Goal: Transaction & Acquisition: Purchase product/service

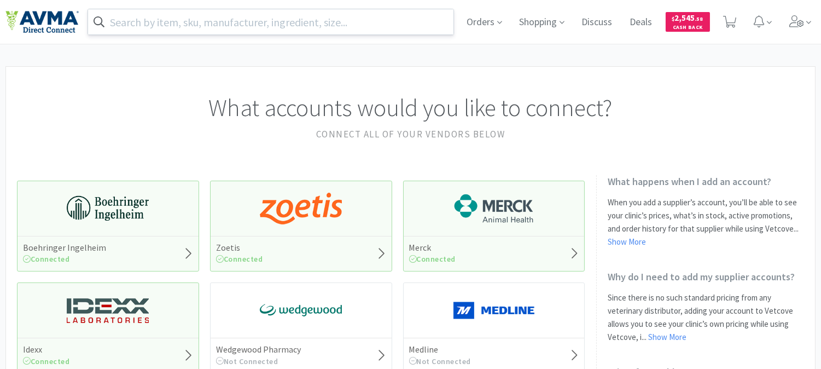
click at [346, 16] on input "text" at bounding box center [270, 21] width 365 height 25
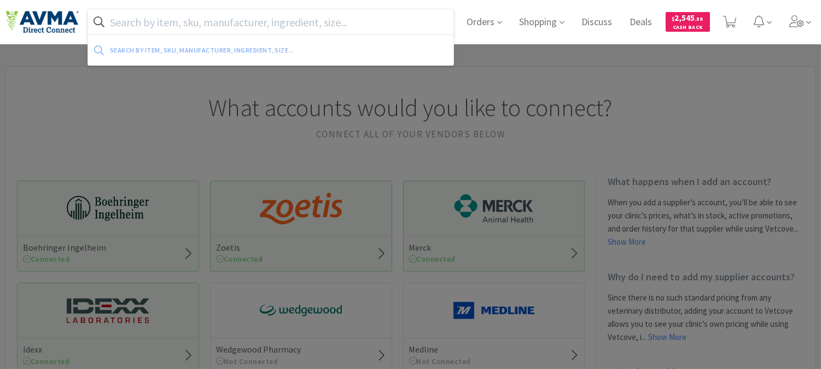
paste input "029253"
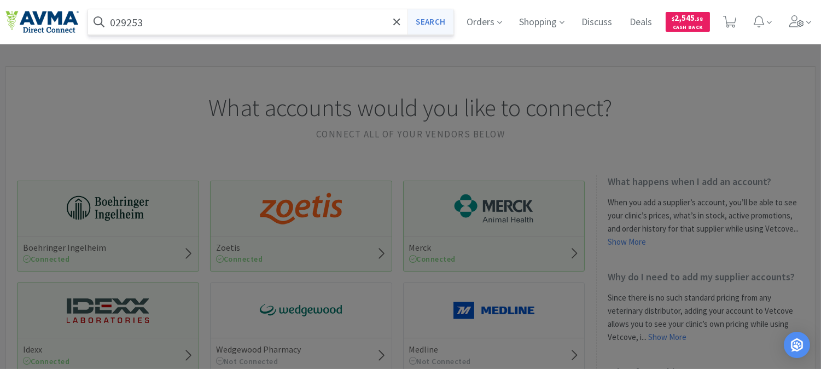
type input "029253"
click at [434, 17] on button "Search" at bounding box center [429, 21] width 45 height 25
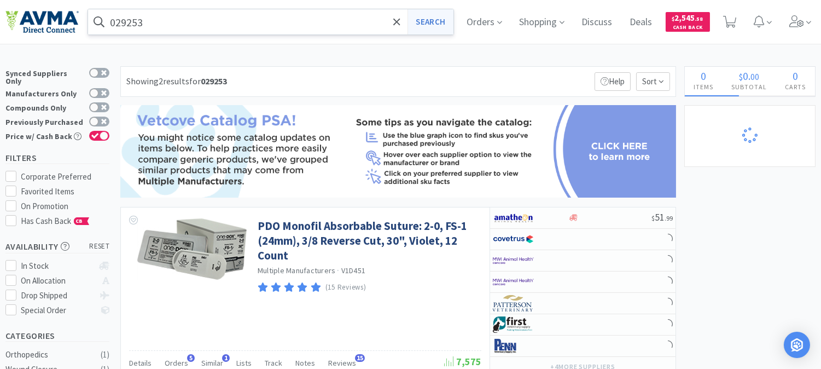
select select "1"
select select "4"
select select "2"
select select "1"
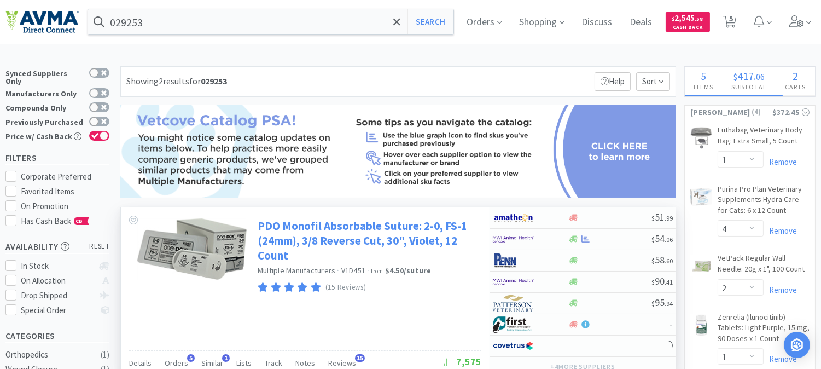
scroll to position [61, 0]
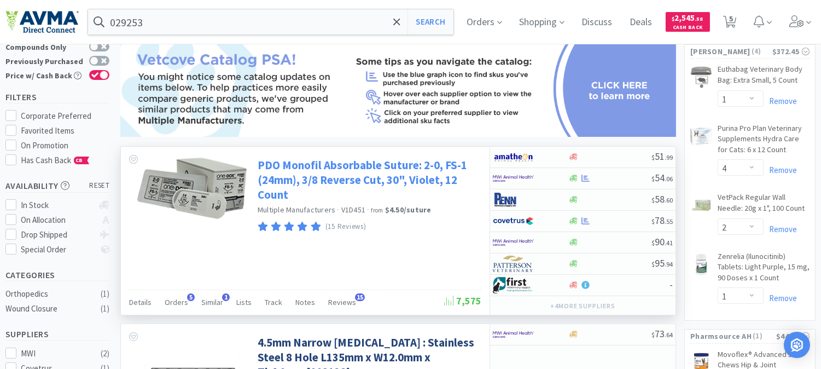
select select "1"
select select "10"
select select "1"
select select "2"
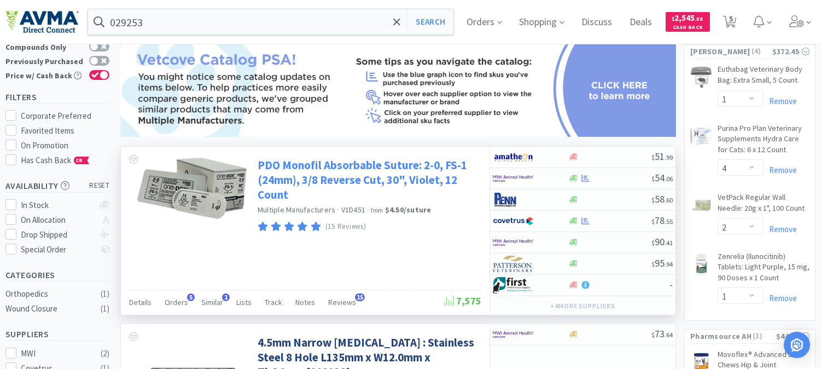
select select "3"
select select "1"
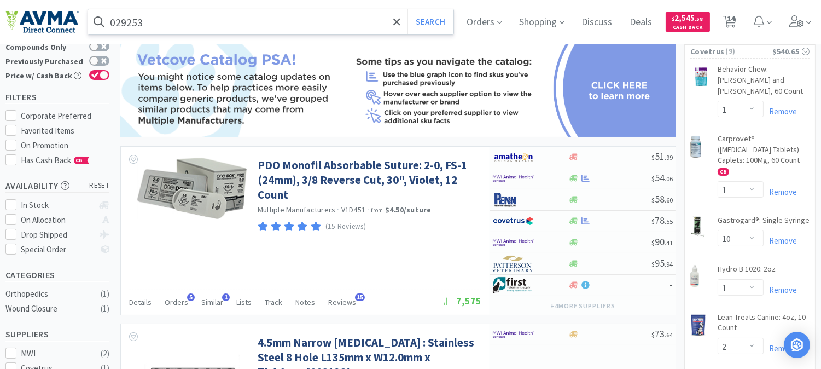
click at [182, 15] on input "029253" at bounding box center [270, 21] width 365 height 25
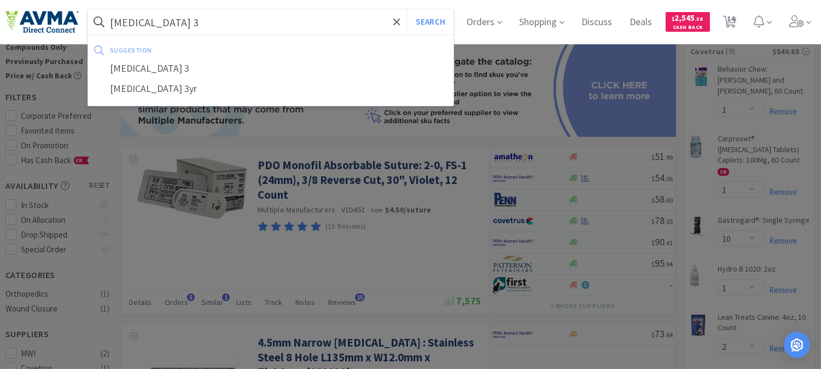
type input "[MEDICAL_DATA] 3"
click at [407, 9] on button "Search" at bounding box center [429, 21] width 45 height 25
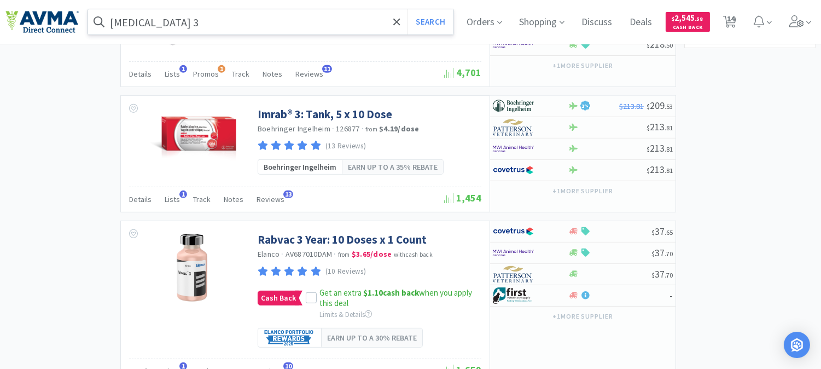
scroll to position [1094, 0]
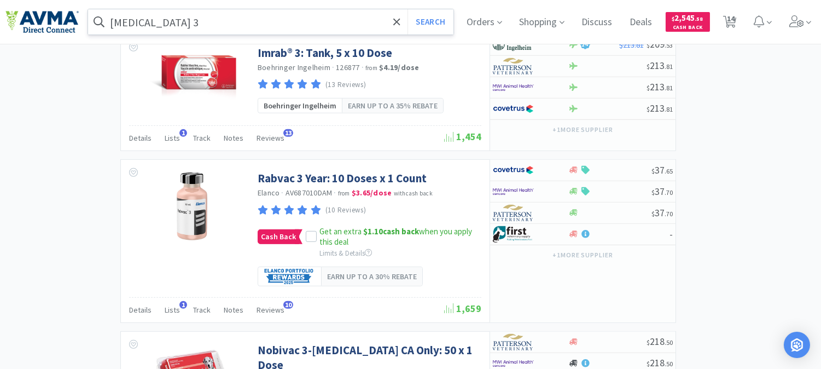
click at [708, 270] on div "× Filter Results Synced Suppliers Only Manufacturers Only Compounds Only Previo…" at bounding box center [410, 71] width 810 height 2196
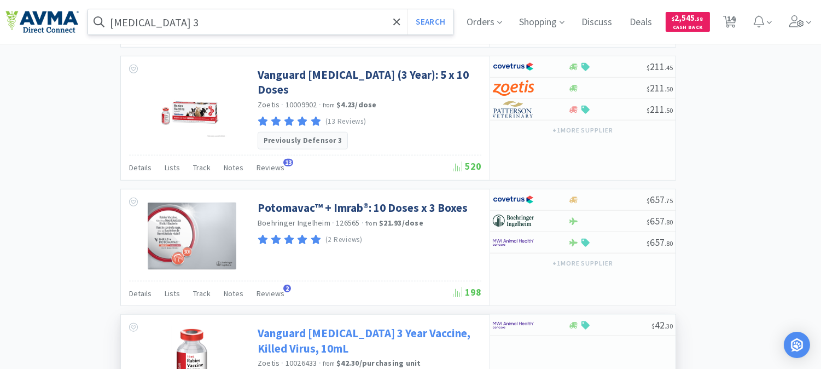
scroll to position [1823, 0]
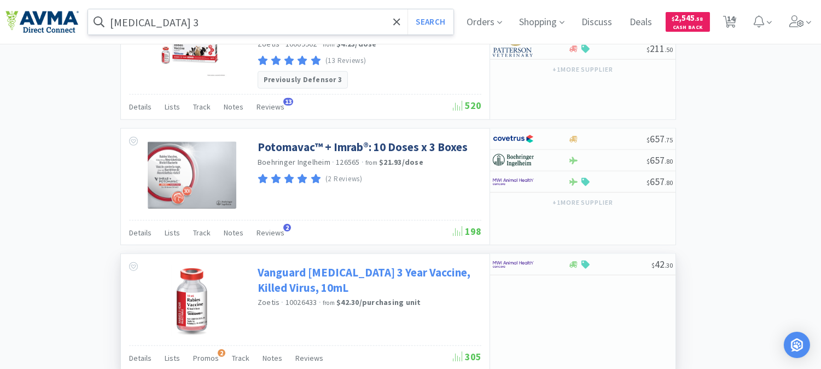
click at [389, 265] on link "Vanguard [MEDICAL_DATA] 3 Year Vaccine, Killed Virus, 10mL" at bounding box center [368, 280] width 221 height 30
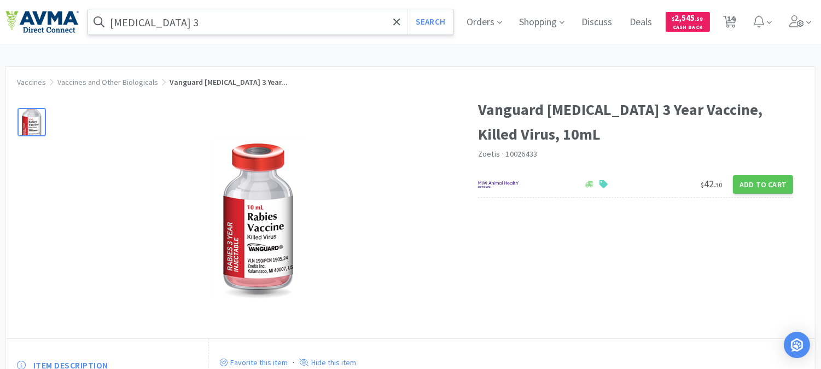
select select "1"
select select "10"
select select "1"
select select "2"
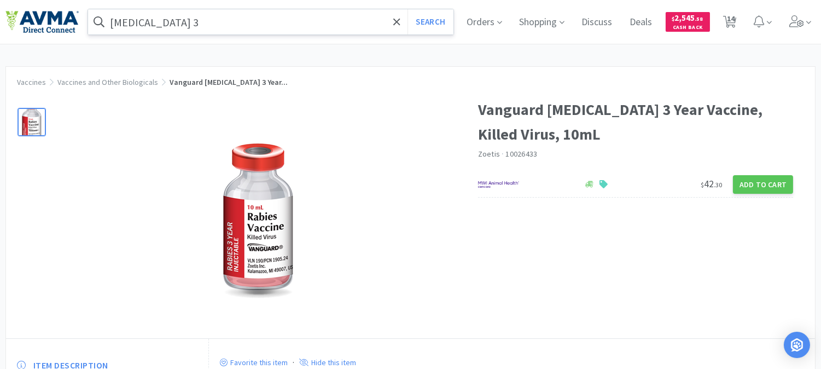
select select "3"
select select "1"
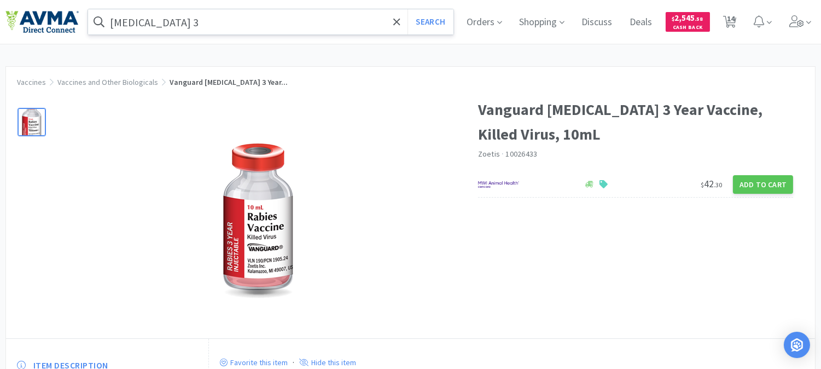
select select "4"
select select "2"
select select "1"
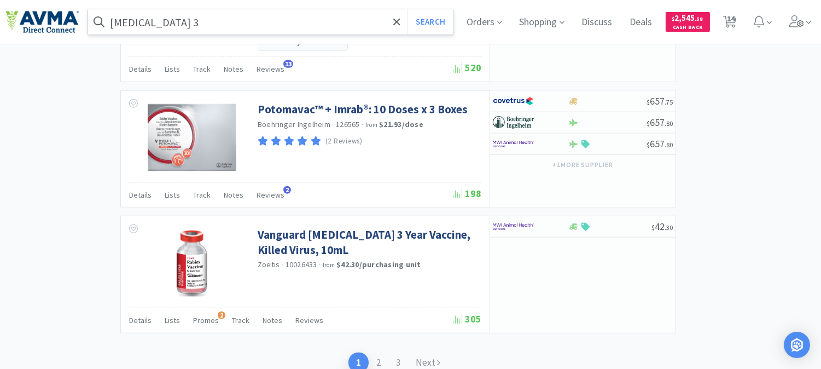
scroll to position [1881, 0]
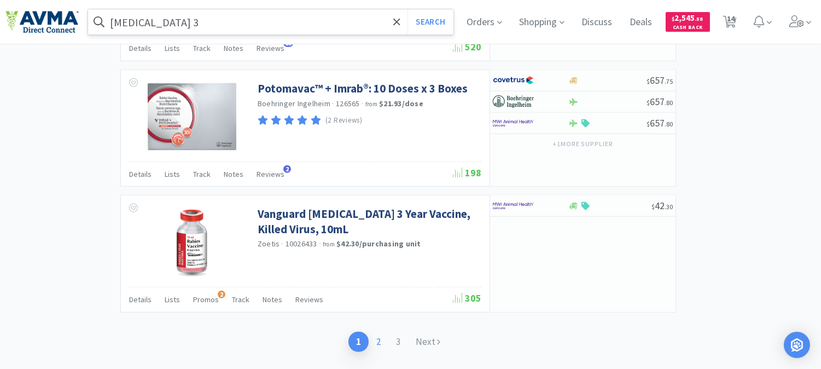
click at [375, 331] on link "2" at bounding box center [379, 341] width 20 height 20
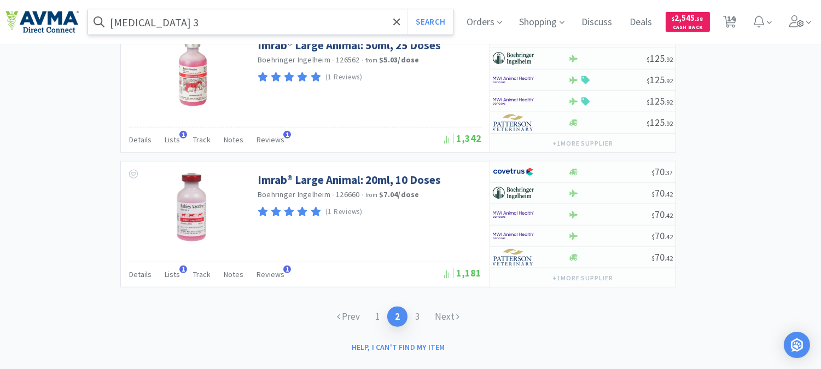
scroll to position [1795, 0]
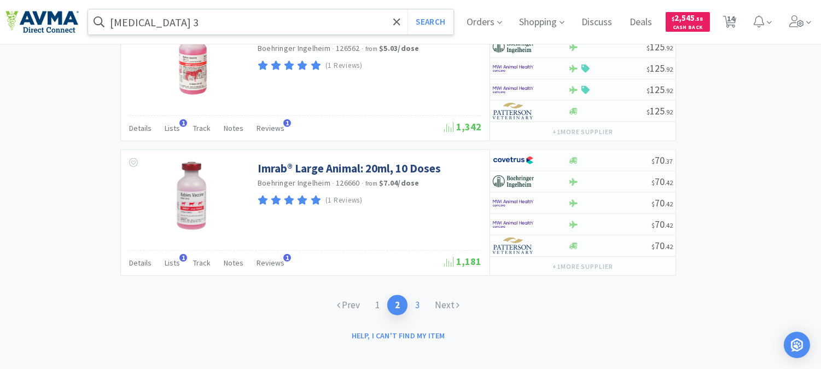
click at [422, 295] on link "3" at bounding box center [417, 305] width 20 height 20
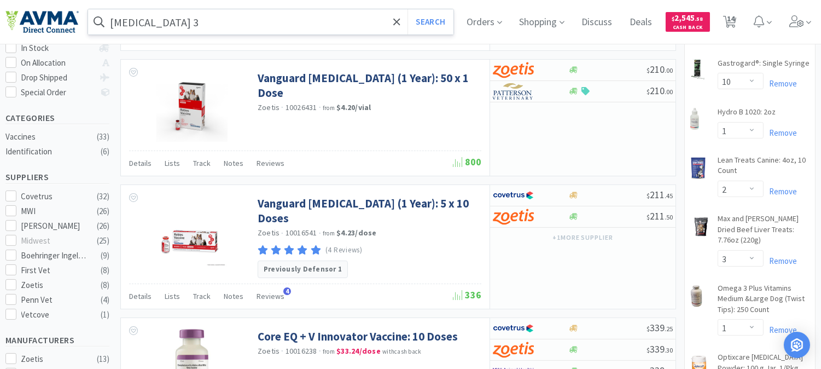
scroll to position [157, 0]
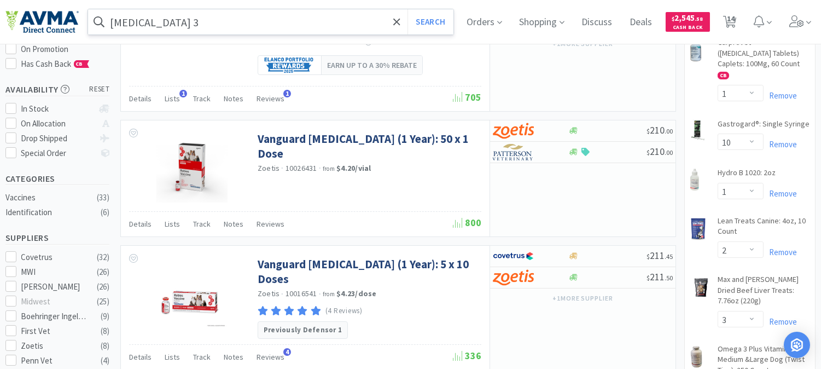
click at [222, 17] on input "[MEDICAL_DATA] 3" at bounding box center [270, 21] width 365 height 25
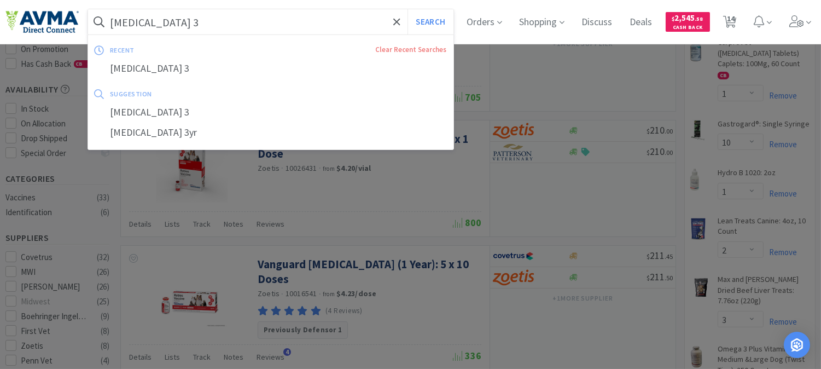
paste input "015885"
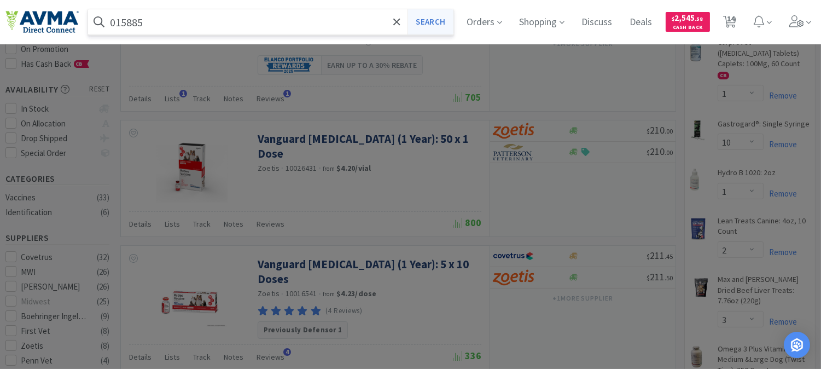
click at [423, 20] on button "Search" at bounding box center [429, 21] width 45 height 25
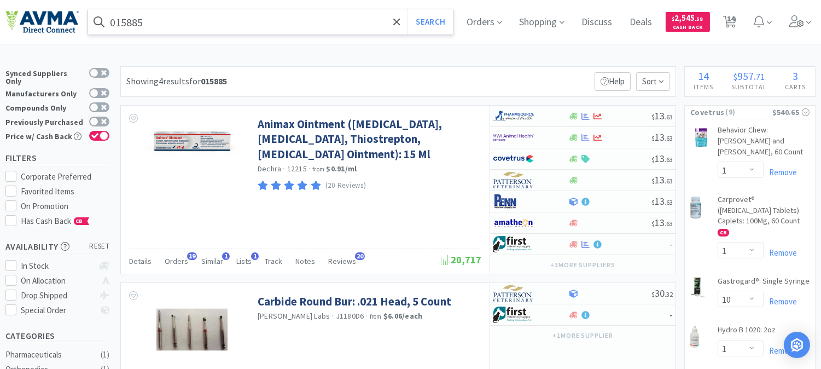
click at [184, 24] on input "015885" at bounding box center [270, 21] width 365 height 25
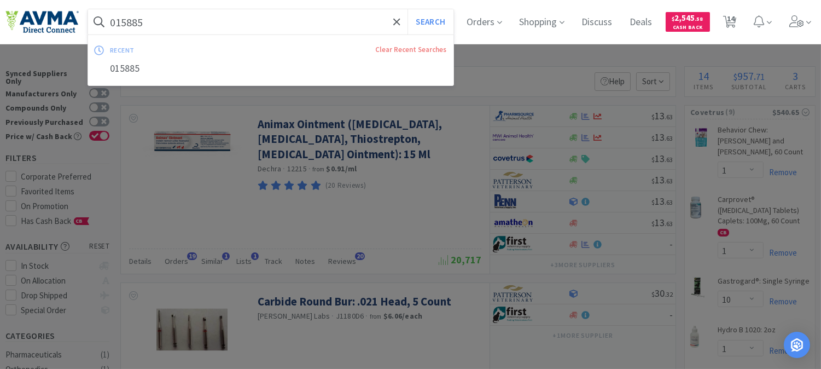
paste input "9270"
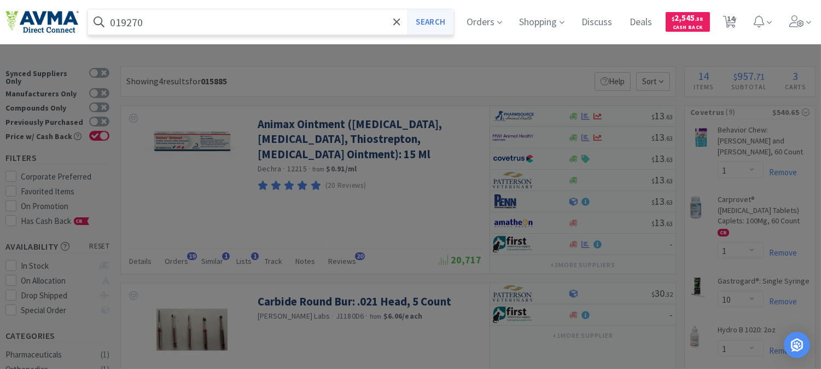
type input "019270"
click at [449, 24] on button "Search" at bounding box center [429, 21] width 45 height 25
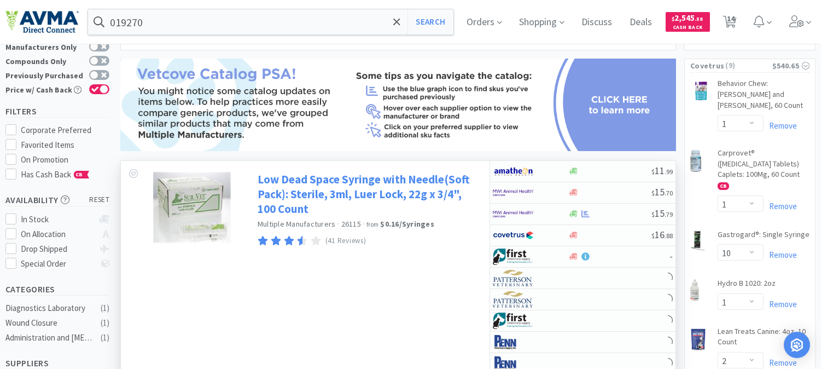
scroll to position [61, 0]
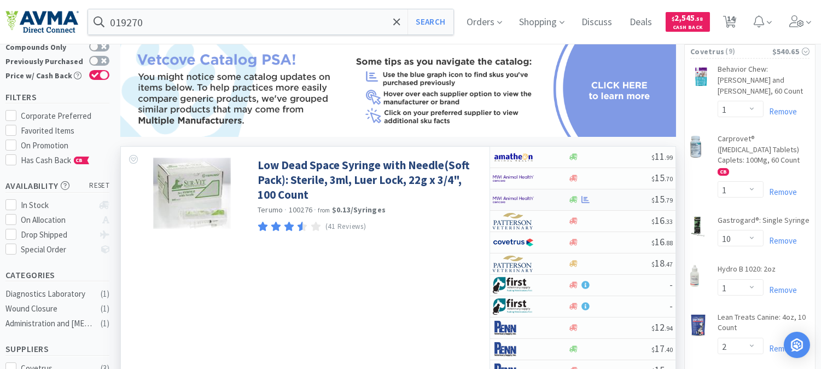
click at [511, 199] on img at bounding box center [513, 199] width 41 height 16
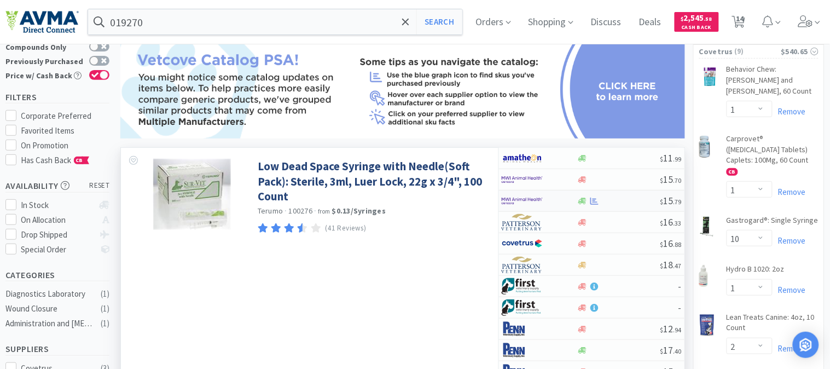
select select "1"
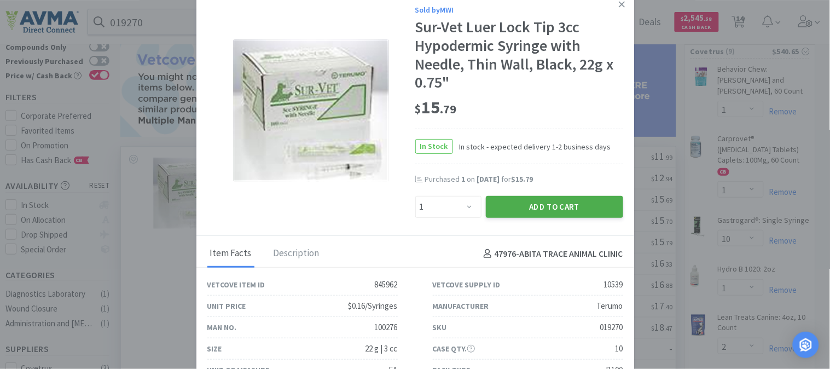
click at [532, 206] on button "Add to Cart" at bounding box center [554, 207] width 137 height 22
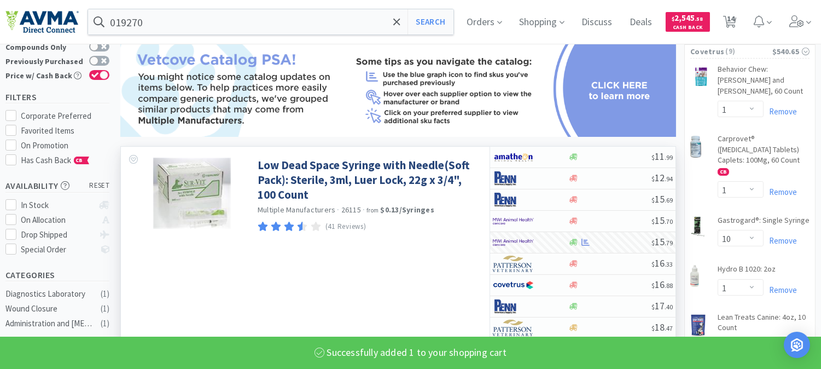
select select "1"
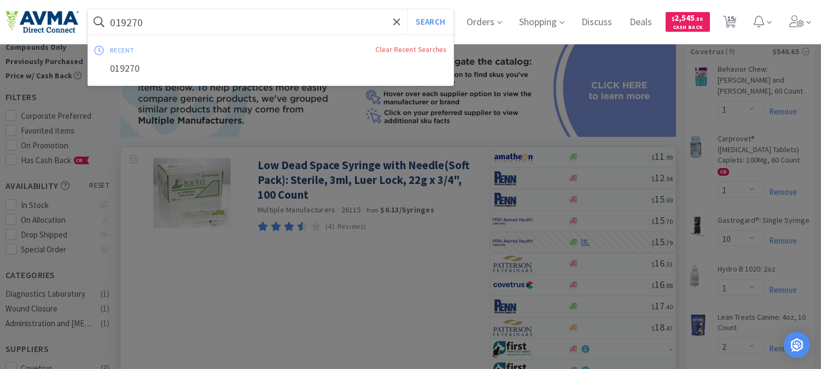
click at [204, 25] on input "019270" at bounding box center [270, 21] width 365 height 25
paste input "78067543"
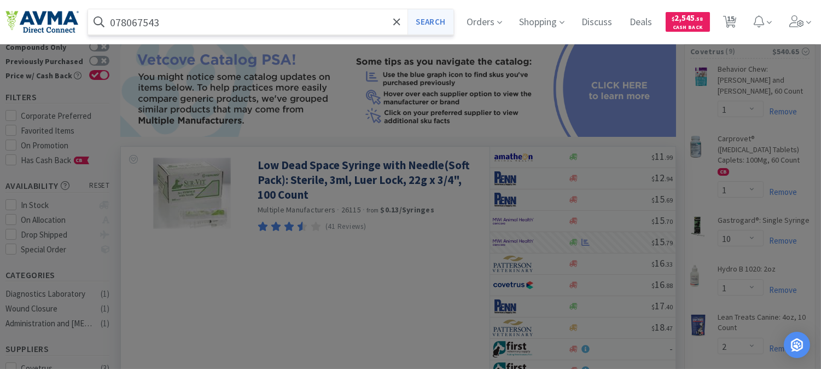
click at [428, 18] on button "Search" at bounding box center [429, 21] width 45 height 25
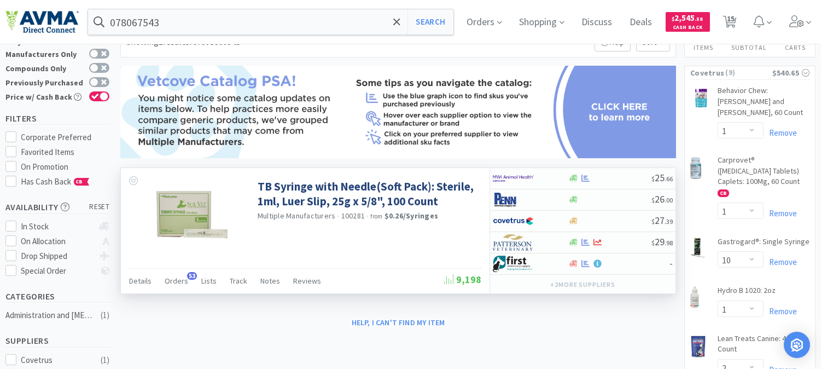
scroll to position [61, 0]
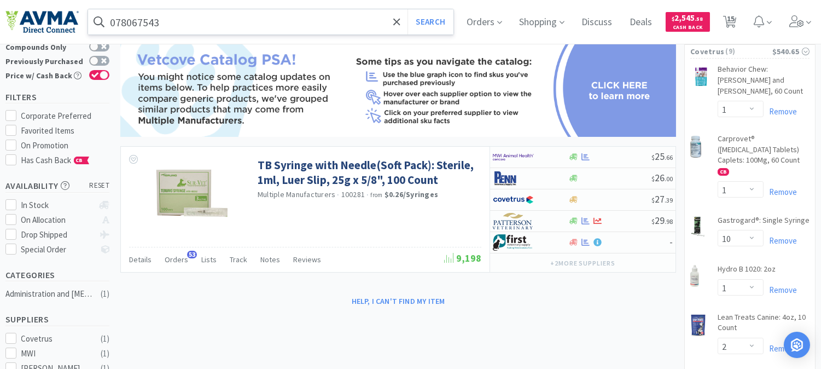
click at [181, 24] on input "078067543" at bounding box center [270, 21] width 365 height 25
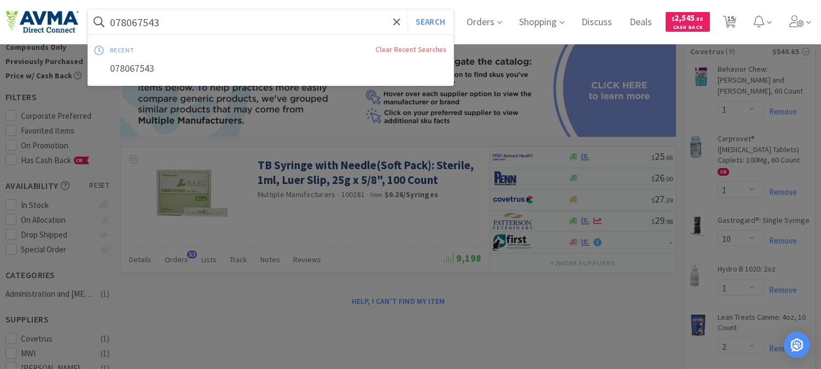
click at [207, 19] on input "078067543" at bounding box center [270, 21] width 365 height 25
click at [199, 33] on input "078067543" at bounding box center [270, 21] width 365 height 25
paste input "15885"
click at [429, 21] on button "Search" at bounding box center [429, 21] width 45 height 25
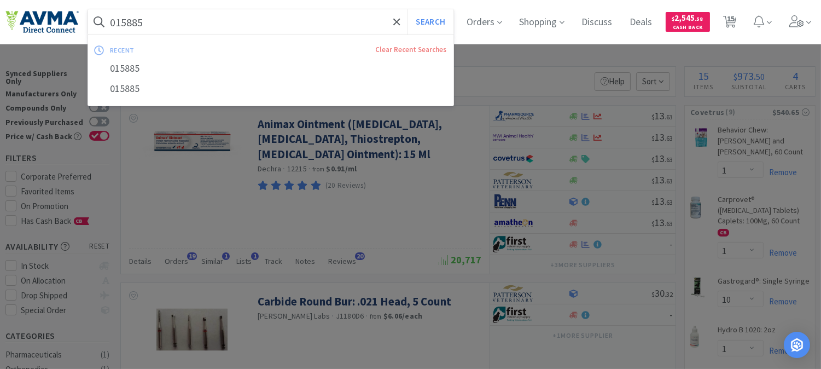
click at [166, 22] on input "015885" at bounding box center [270, 21] width 365 height 25
paste input "901372"
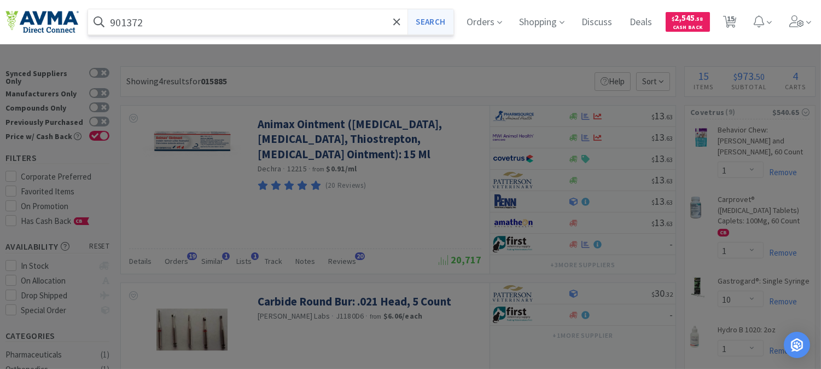
click at [432, 20] on button "Search" at bounding box center [429, 21] width 45 height 25
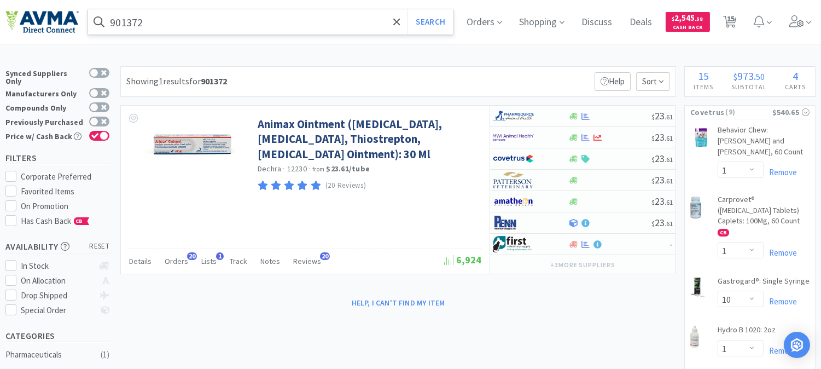
click at [204, 25] on input "901372" at bounding box center [270, 21] width 365 height 25
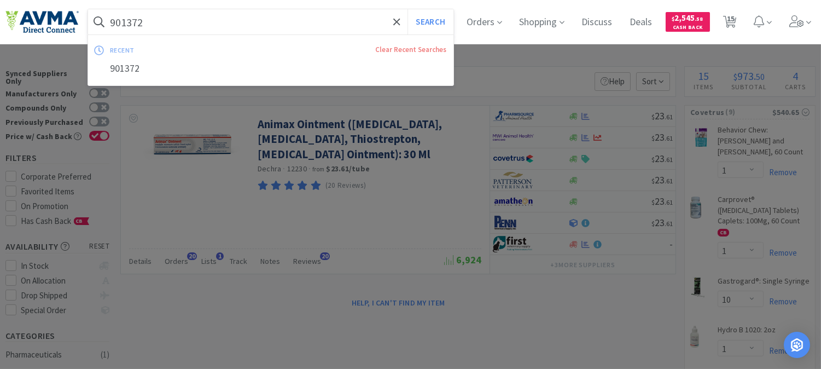
paste input "008899"
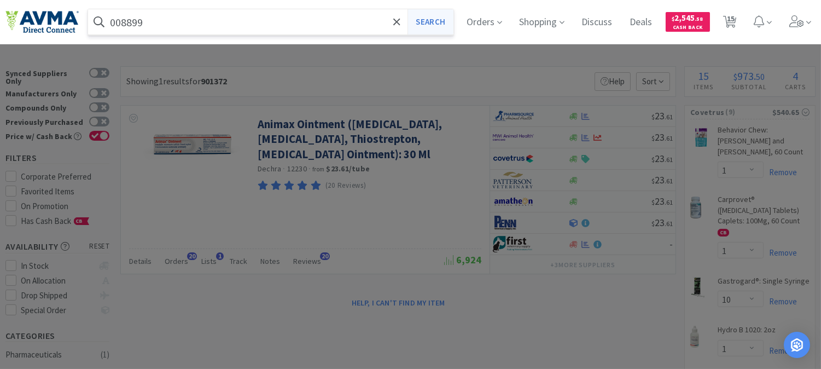
type input "008899"
click at [446, 20] on button "Search" at bounding box center [429, 21] width 45 height 25
